Goal: Task Accomplishment & Management: Manage account settings

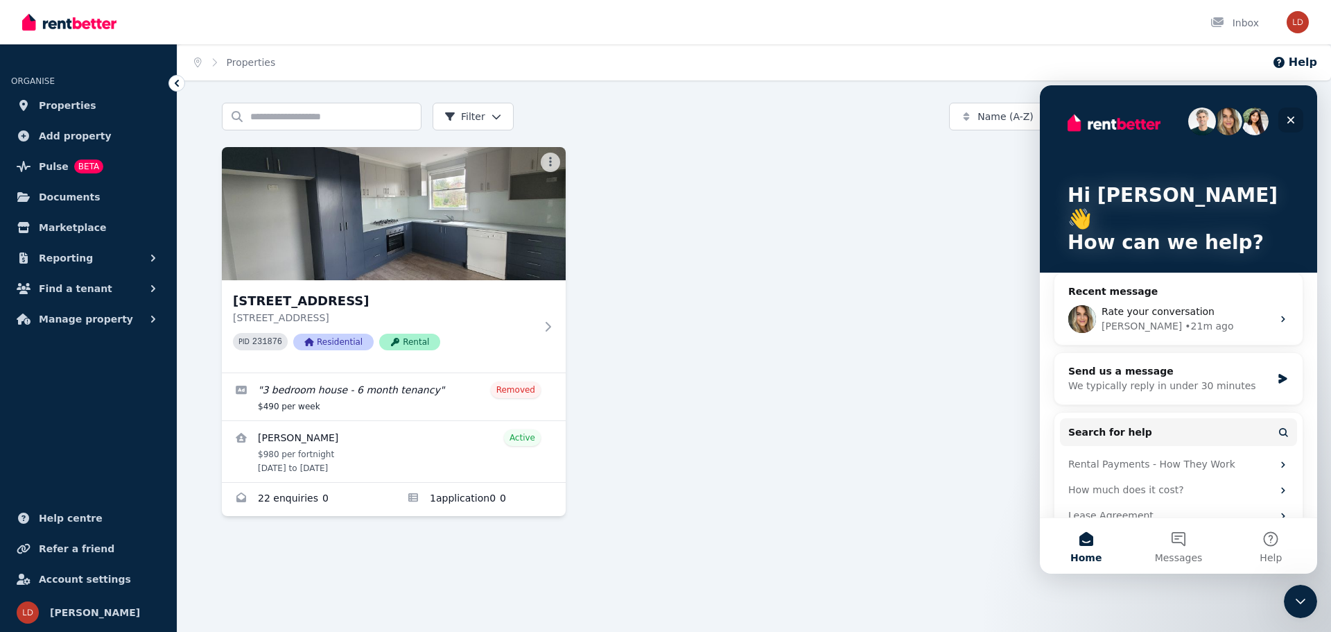
click at [1296, 116] on div "Close" at bounding box center [1290, 119] width 25 height 25
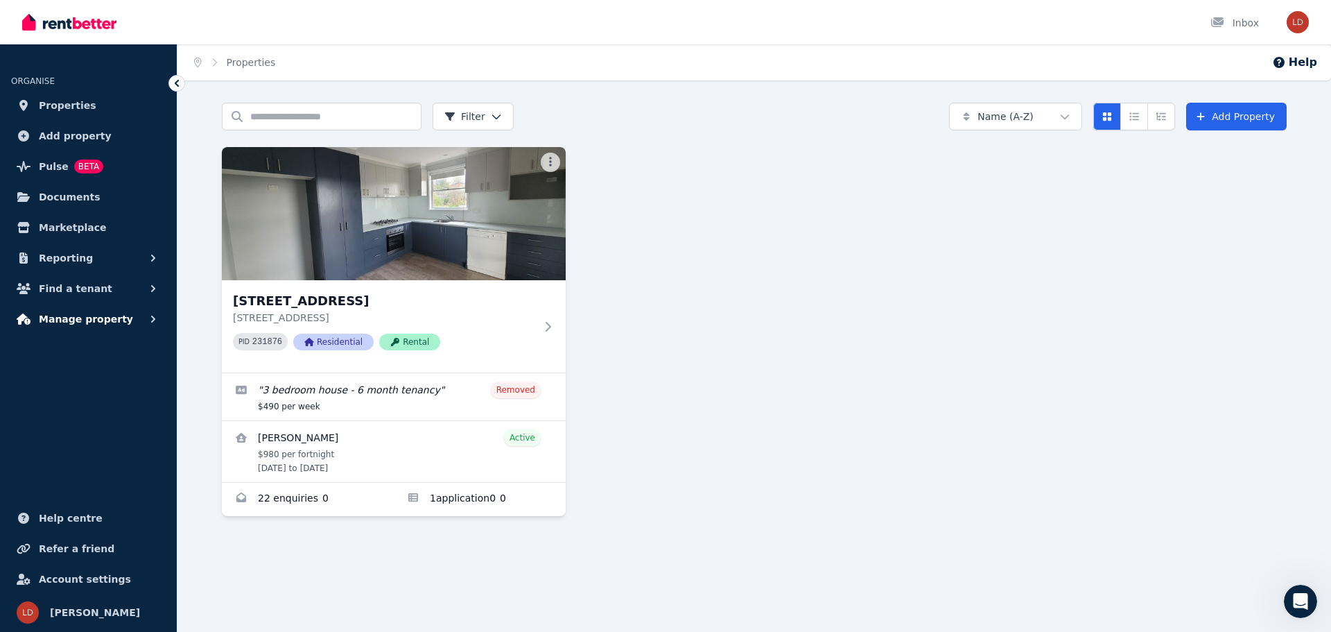
click at [86, 318] on span "Manage property" at bounding box center [86, 319] width 94 height 17
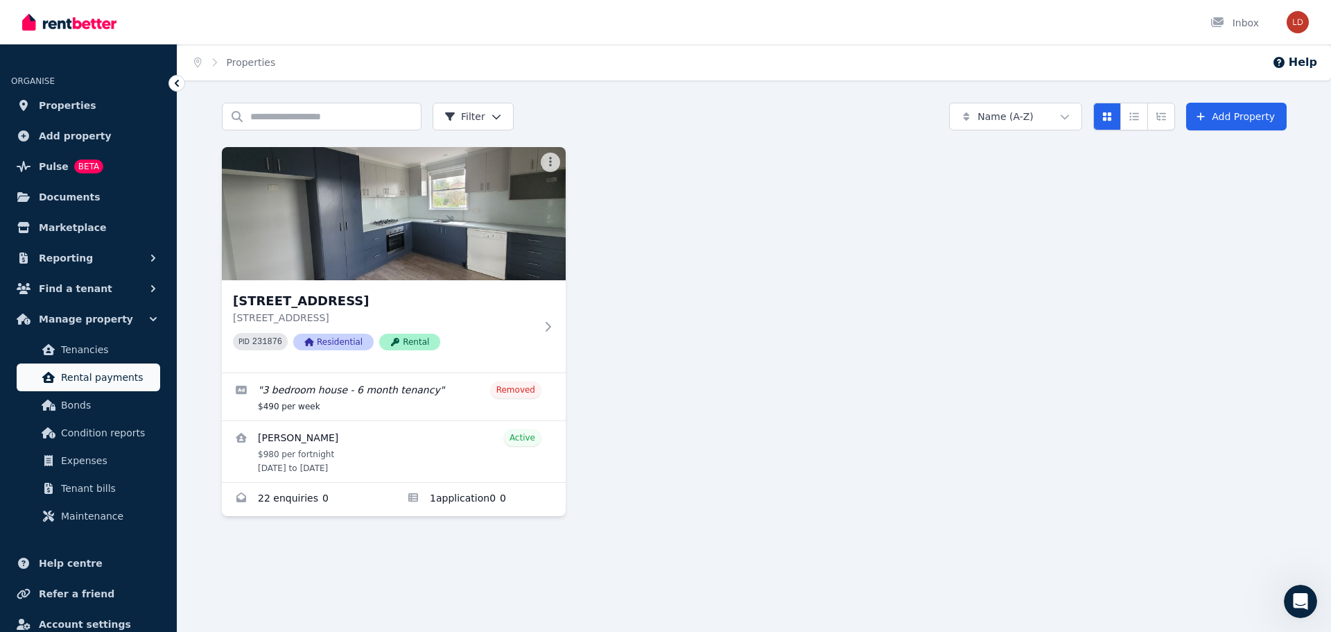
click at [100, 374] on span "Rental payments" at bounding box center [108, 377] width 94 height 17
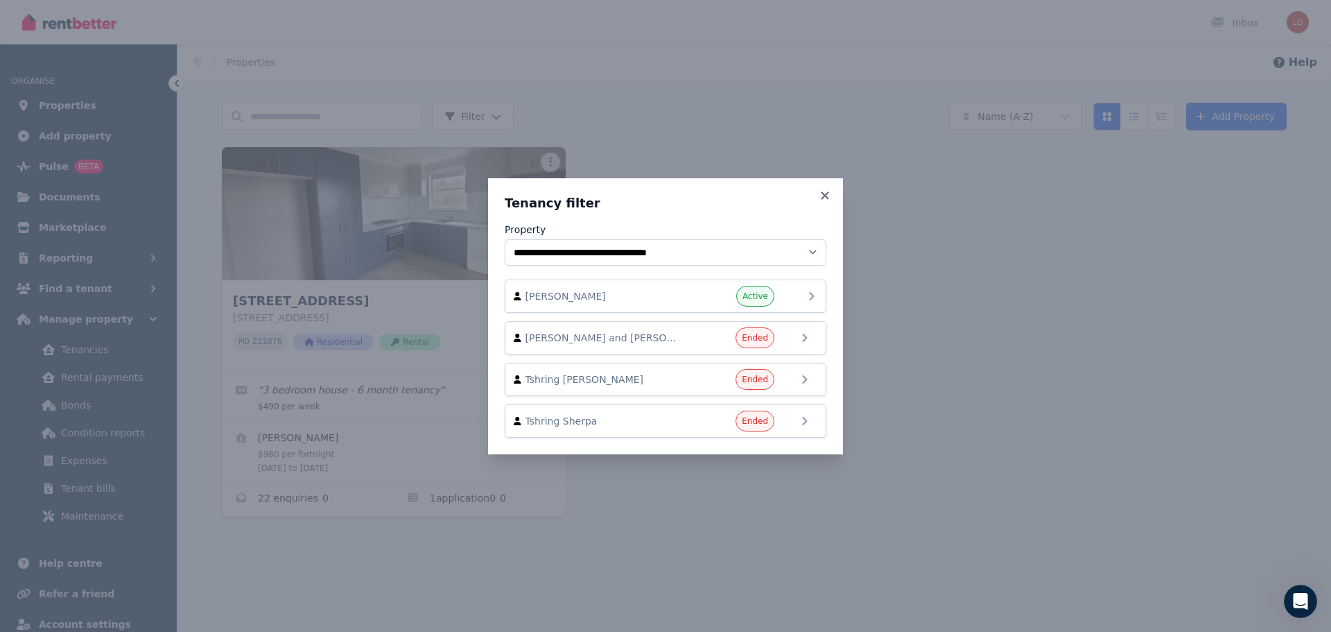
click at [671, 293] on span "[PERSON_NAME]" at bounding box center [605, 296] width 158 height 14
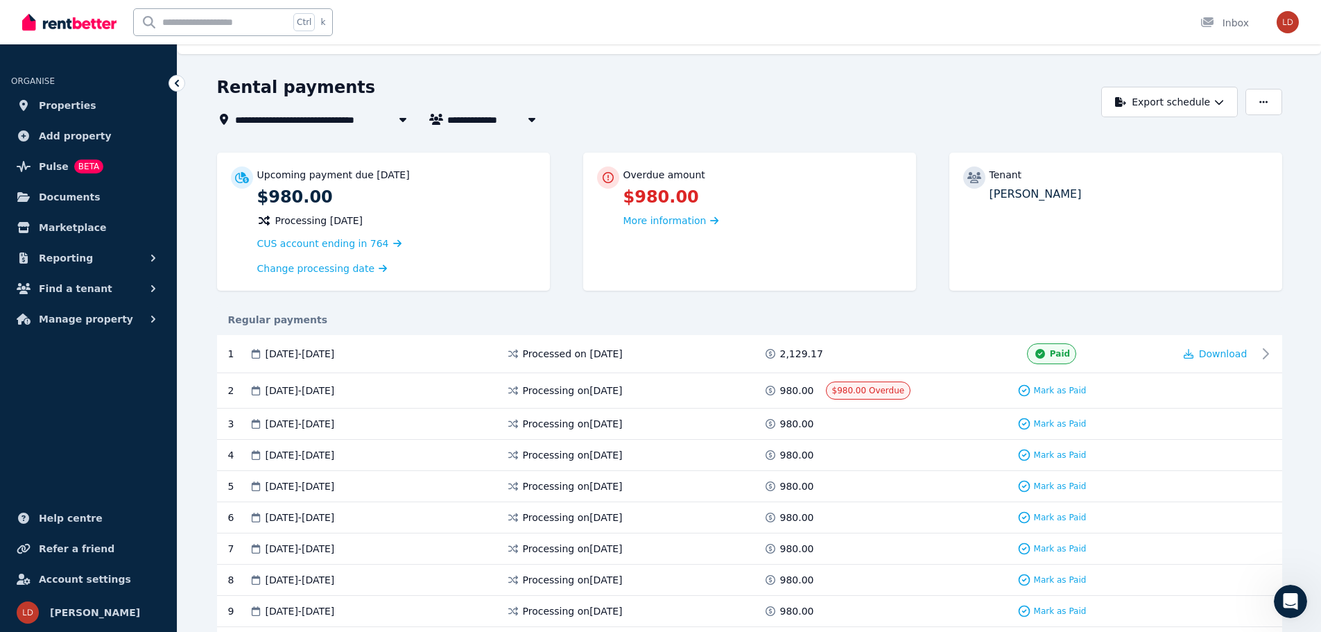
scroll to position [69, 0]
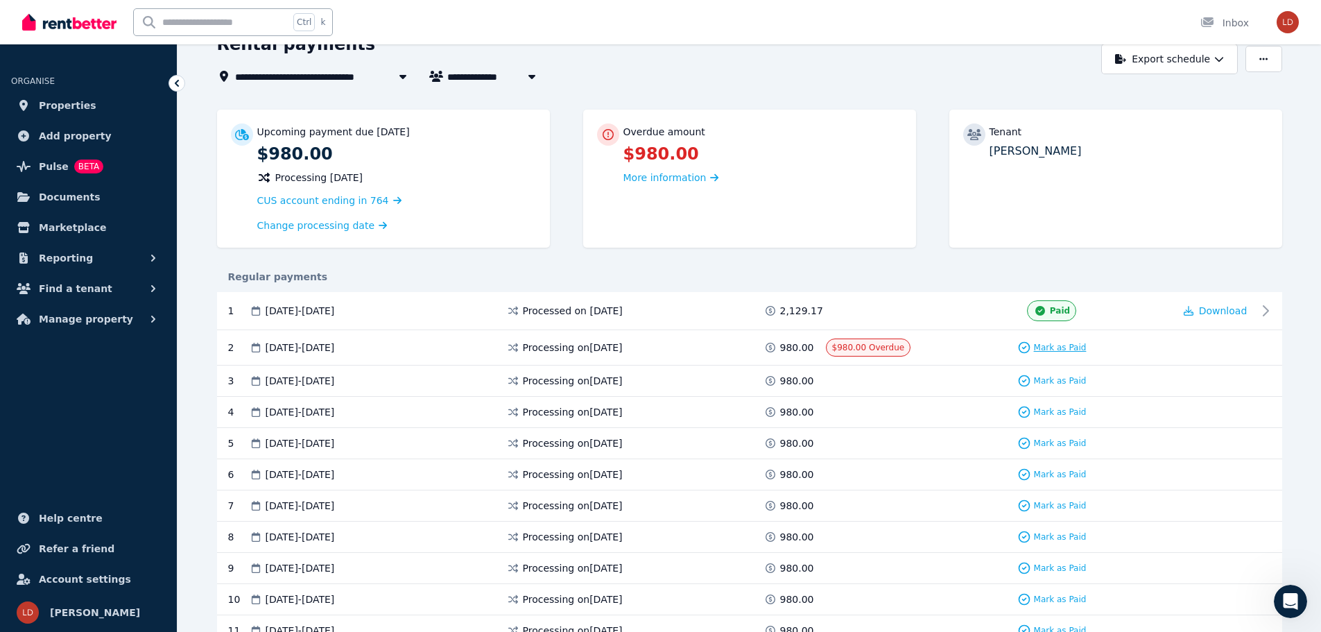
click at [1059, 345] on span "Mark as Paid" at bounding box center [1060, 347] width 53 height 11
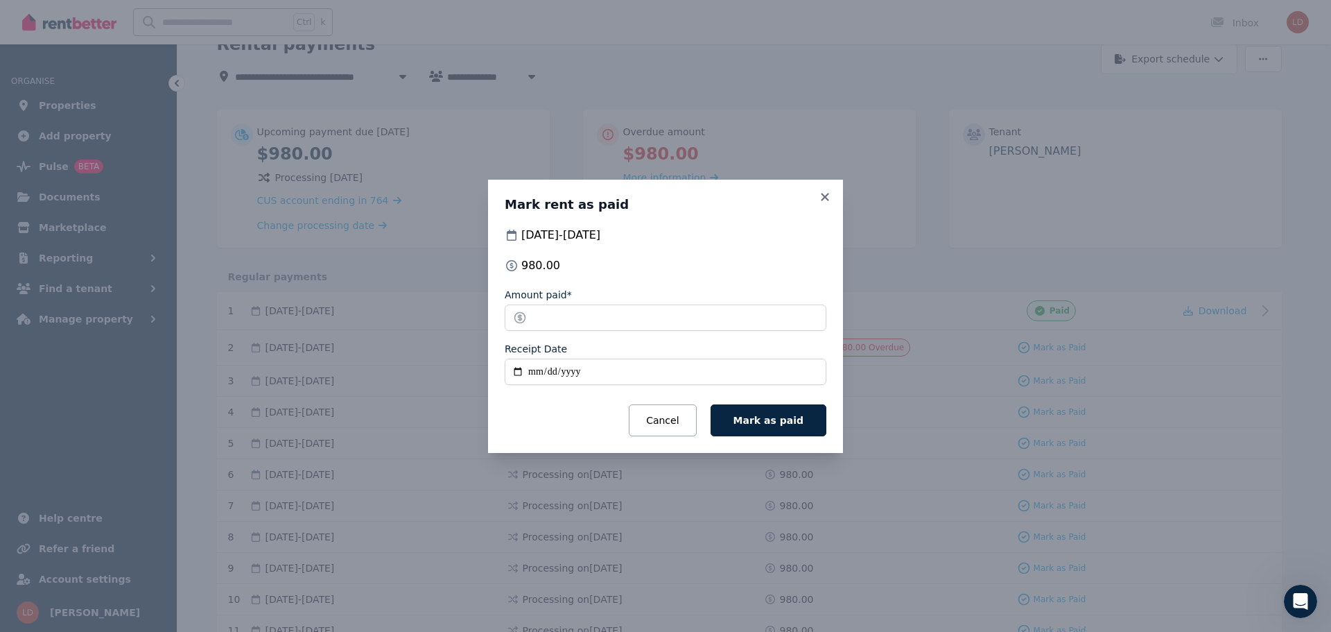
click at [583, 370] on input "Receipt Date" at bounding box center [666, 371] width 322 height 26
click at [528, 372] on input "Receipt Date" at bounding box center [666, 371] width 322 height 26
type input "**********"
click at [773, 419] on span "Mark as paid" at bounding box center [768, 420] width 70 height 11
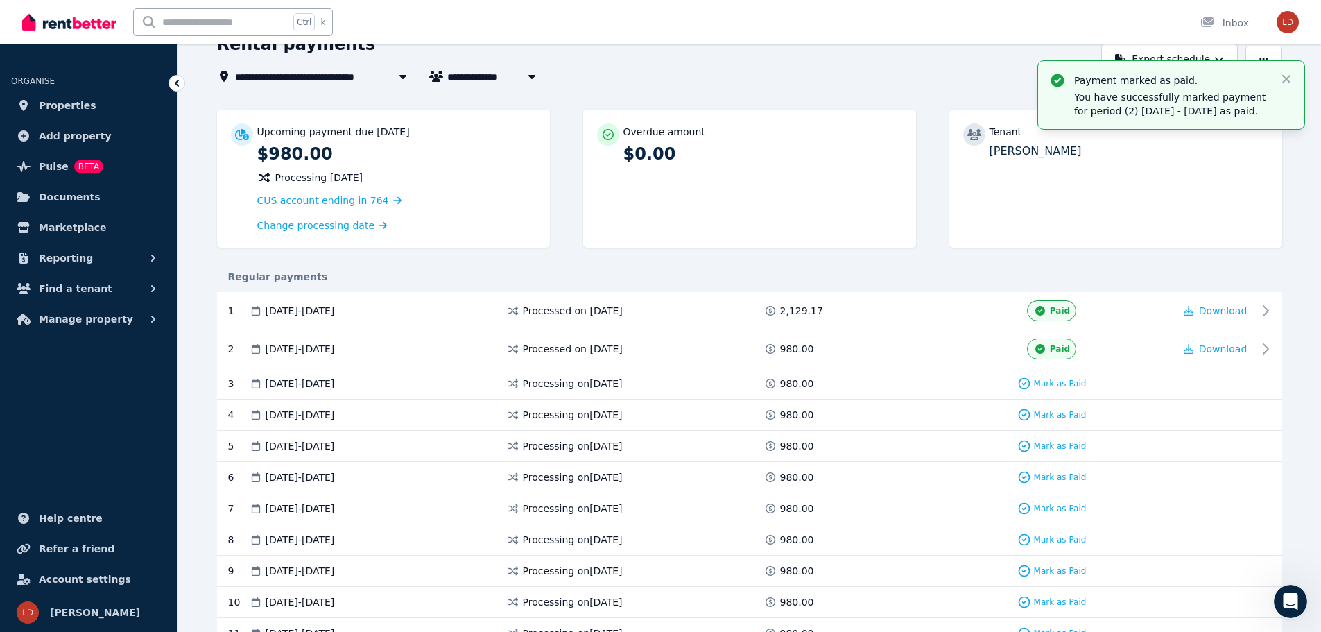
click at [906, 25] on div "Ctrl k Inbox" at bounding box center [636, 22] width 1229 height 44
